Goal: Transaction & Acquisition: Subscribe to service/newsletter

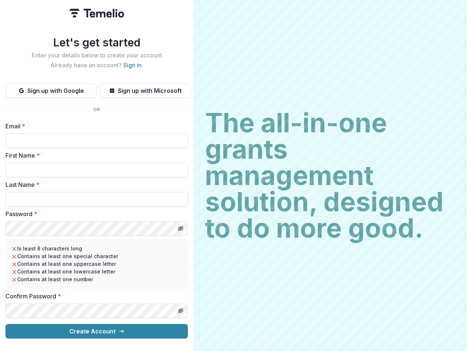
click at [234, 175] on h2 "The all-in-one grants management solution, designed to do more good." at bounding box center [330, 175] width 251 height 131
click at [51, 88] on button "Sign up with Google" at bounding box center [50, 90] width 91 height 15
click at [145, 88] on button "Sign up with Microsoft" at bounding box center [145, 90] width 91 height 15
click at [180, 226] on line "Toggle password visibility" at bounding box center [181, 228] width 4 height 4
click at [180, 308] on line "Toggle password visibility" at bounding box center [181, 310] width 4 height 4
